Goal: Use online tool/utility: Utilize a website feature to perform a specific function

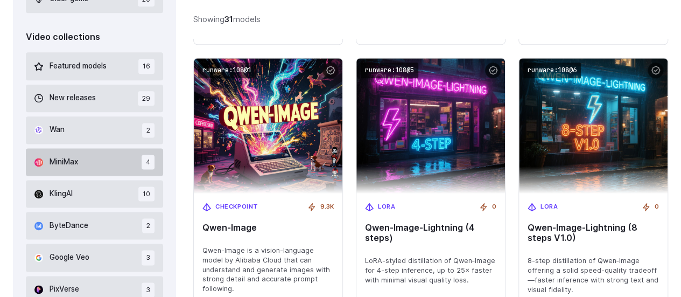
scroll to position [646, 0]
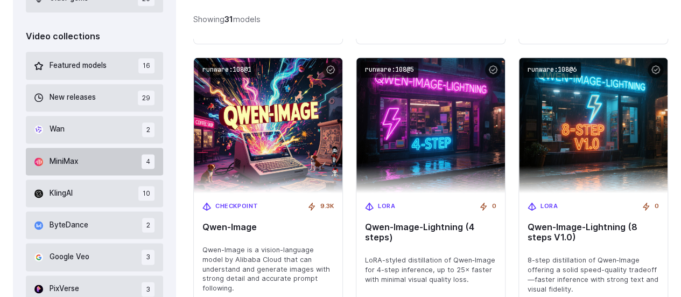
click at [106, 157] on button "MiniMax 4" at bounding box center [94, 161] width 137 height 27
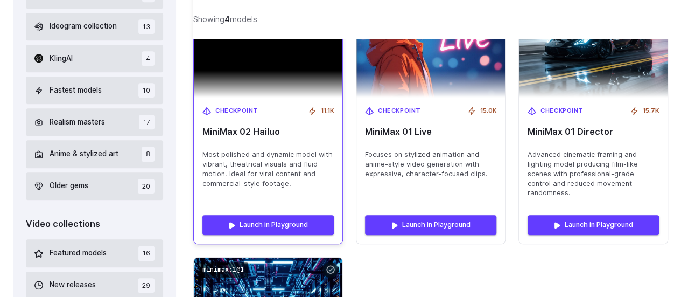
scroll to position [402, 0]
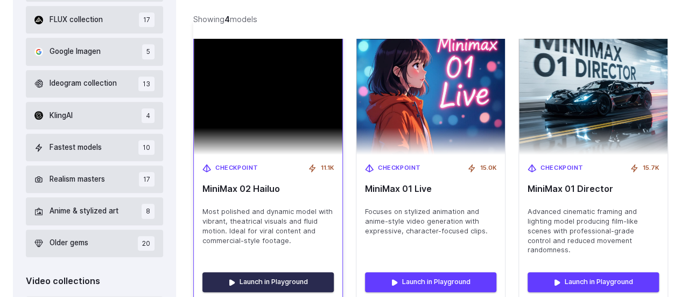
click at [261, 272] on link "Launch in Playground" at bounding box center [267, 281] width 131 height 19
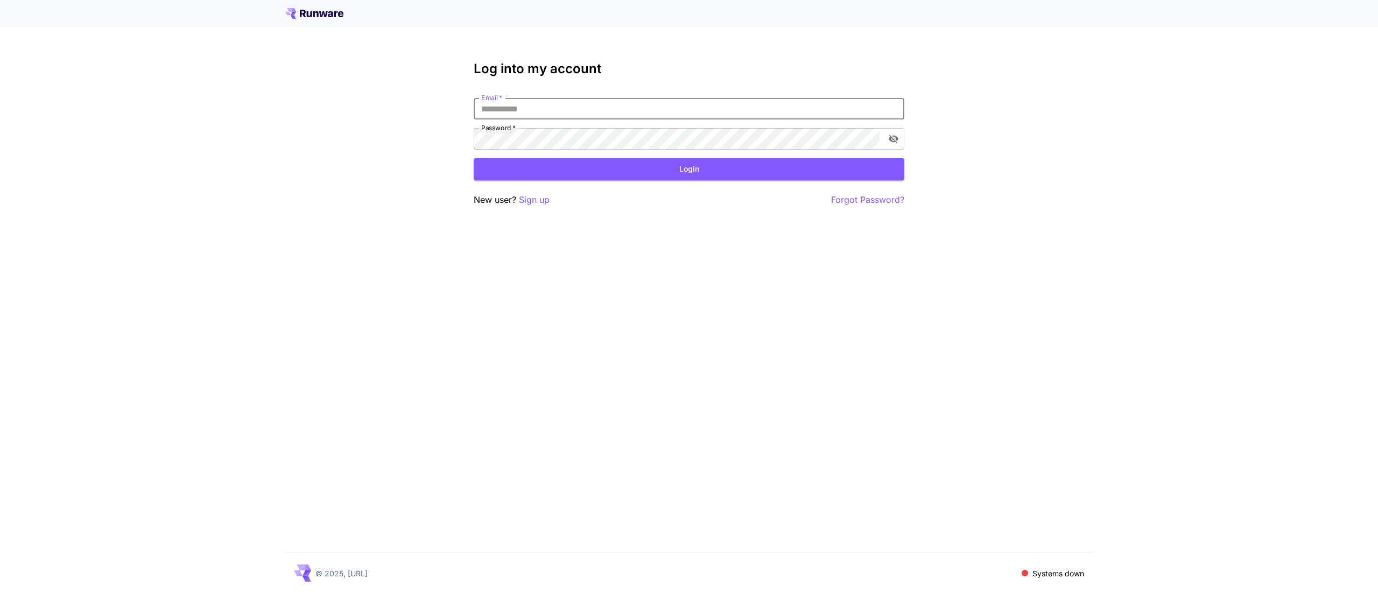
click at [556, 114] on input "Email   *" at bounding box center [689, 109] width 431 height 22
type input "**********"
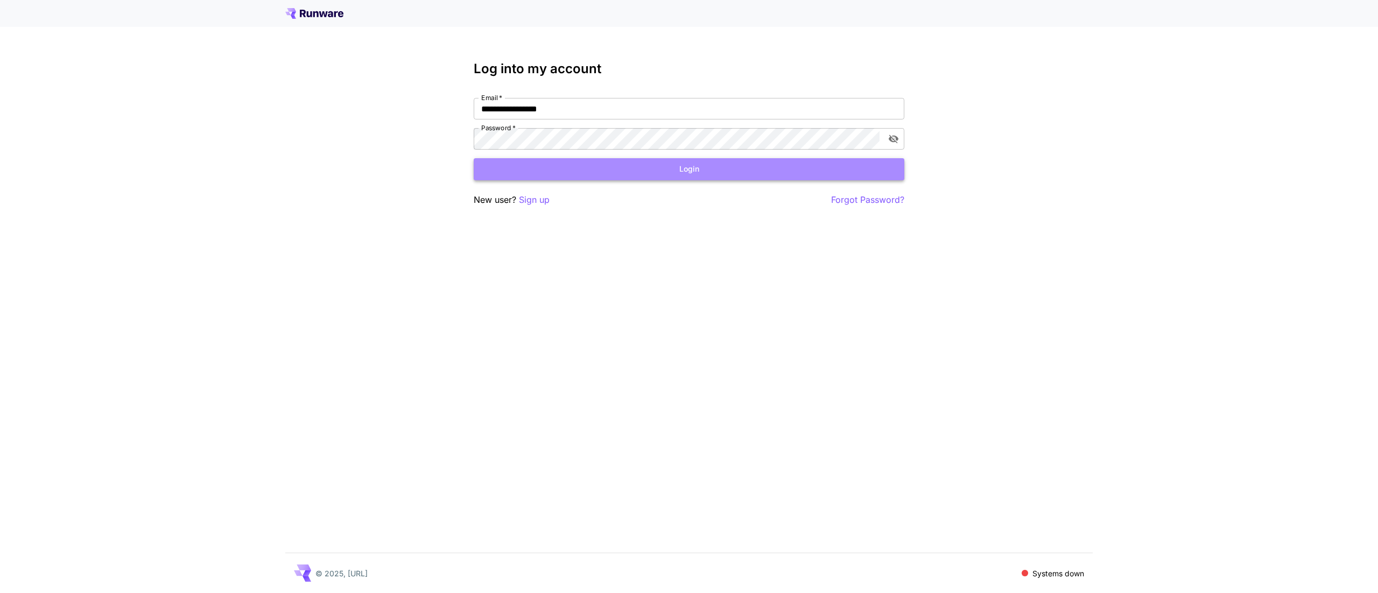
click at [700, 173] on button "Login" at bounding box center [689, 169] width 431 height 22
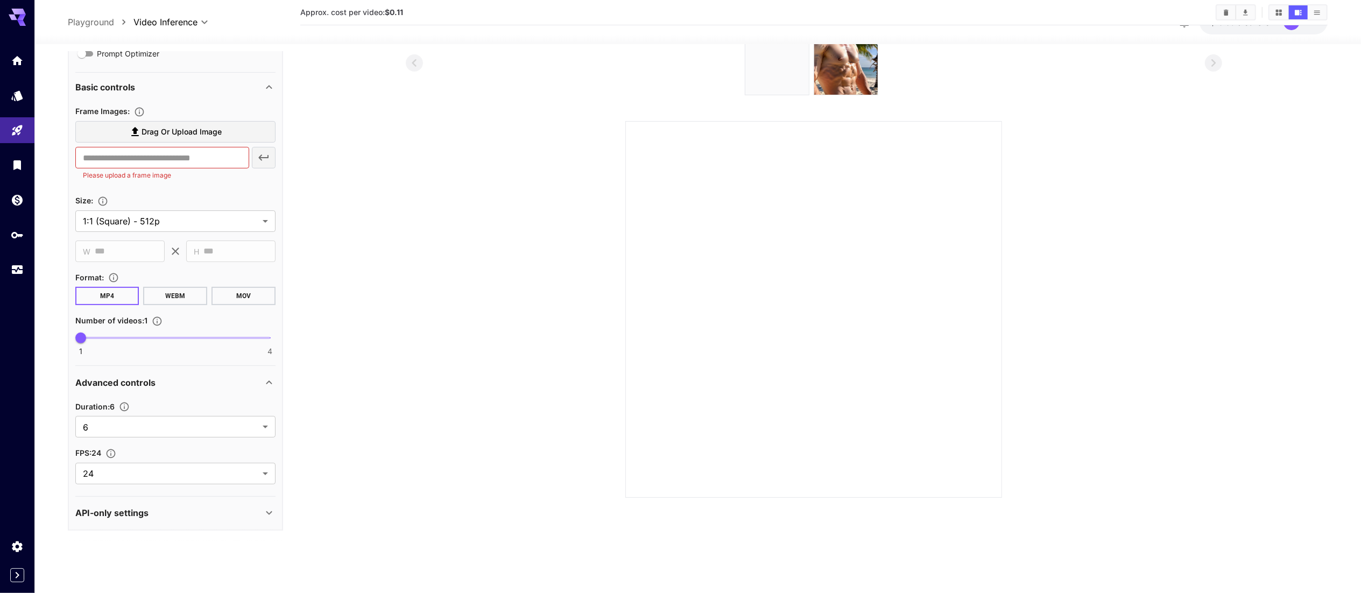
scroll to position [85, 0]
drag, startPoint x: 184, startPoint y: 521, endPoint x: 187, endPoint y: 504, distance: 17.0
click at [184, 519] on div "API-only settings" at bounding box center [175, 513] width 200 height 26
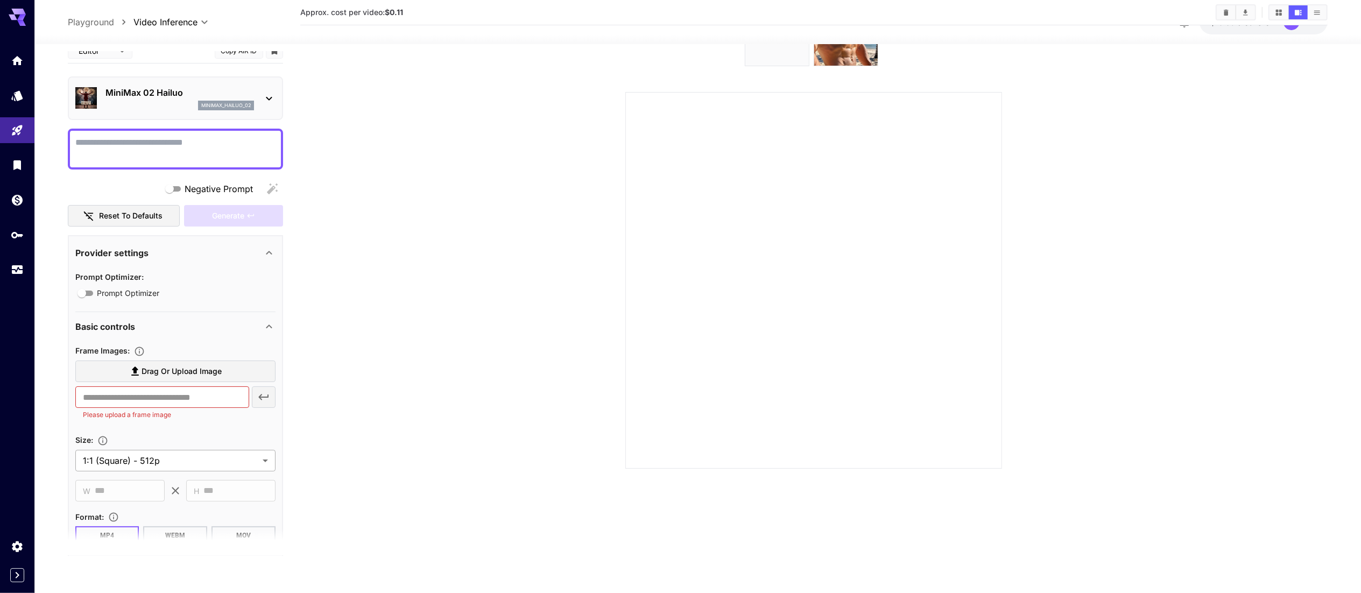
scroll to position [0, 0]
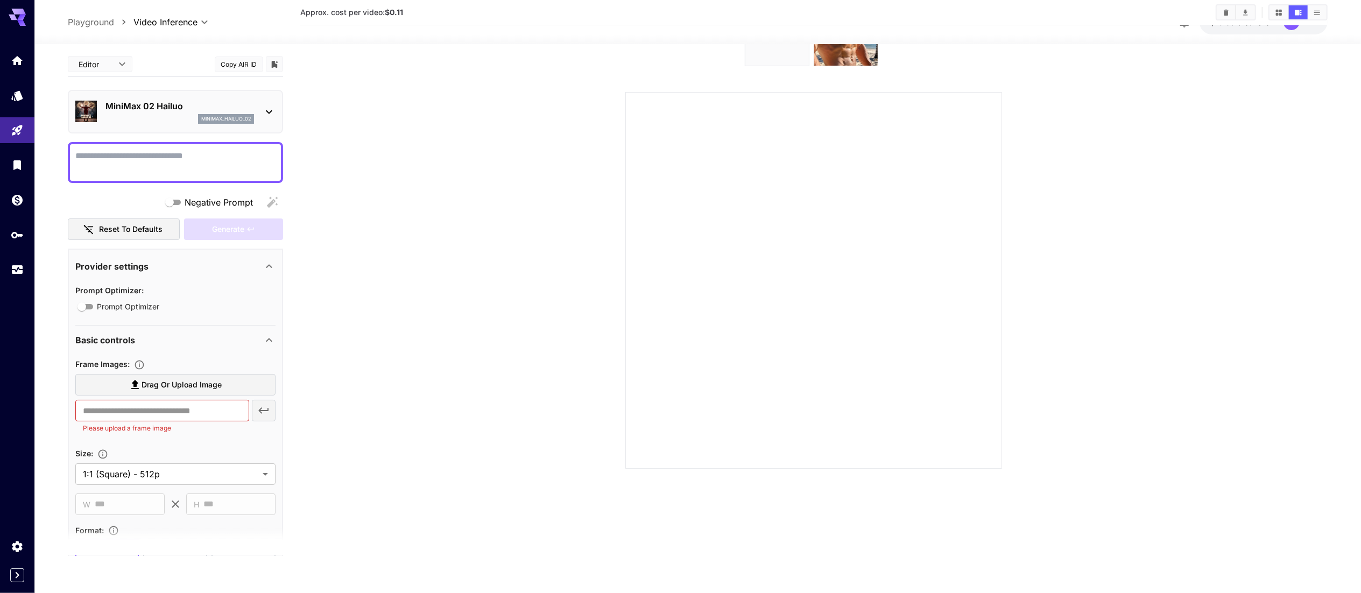
click at [123, 138] on div "**********" at bounding box center [175, 467] width 215 height 830
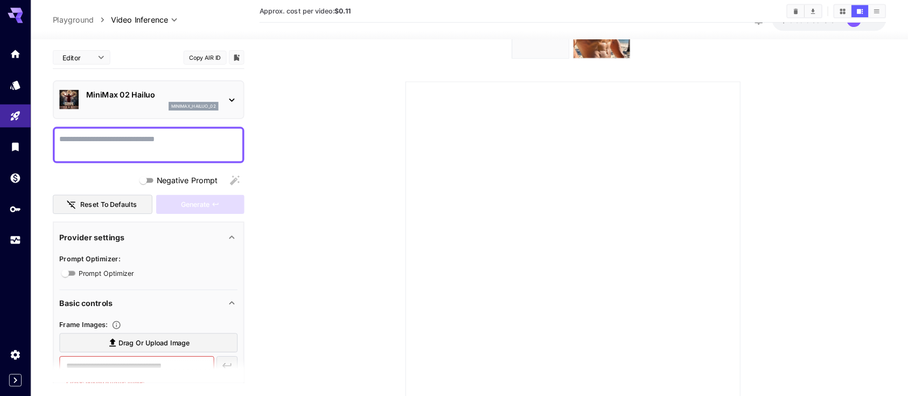
scroll to position [86, 0]
